Goal: Navigation & Orientation: Find specific page/section

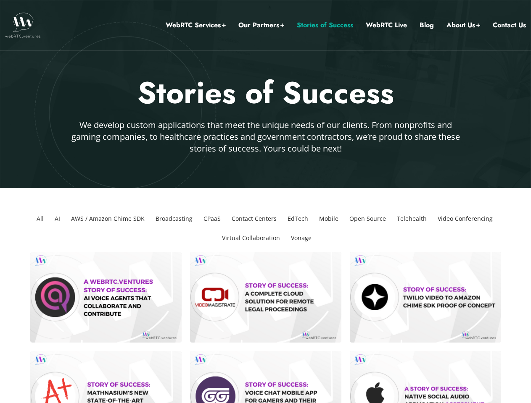
click at [261, 25] on link "Our Partners" at bounding box center [261, 25] width 46 height 11
click at [40, 219] on li "All" at bounding box center [40, 218] width 14 height 19
click at [57, 219] on li "AI" at bounding box center [57, 218] width 12 height 19
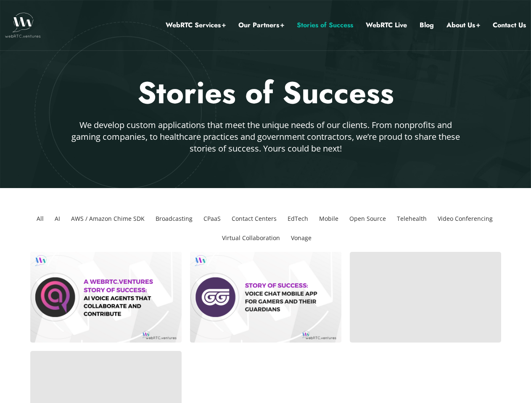
click at [108, 219] on li "AWS / Amazon Chime SDK" at bounding box center [108, 218] width 80 height 19
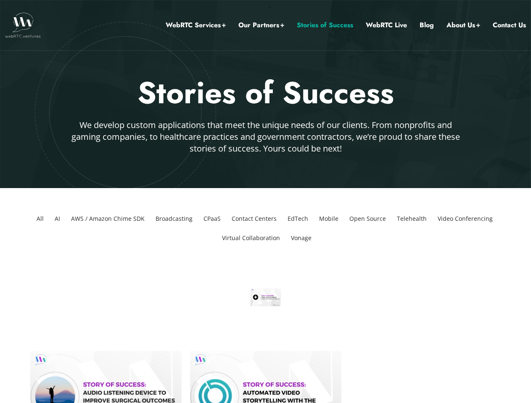
click at [174, 219] on li "Broadcasting" at bounding box center [174, 218] width 44 height 19
